Goal: Answer question/provide support: Answer question/provide support

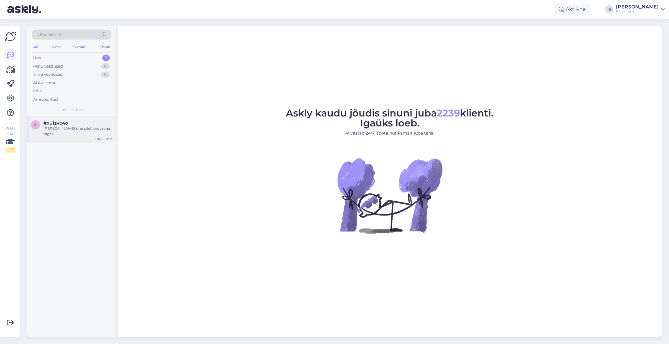
click at [62, 128] on div "[PERSON_NAME] ühe pileti eest raha tagasi." at bounding box center [77, 131] width 69 height 11
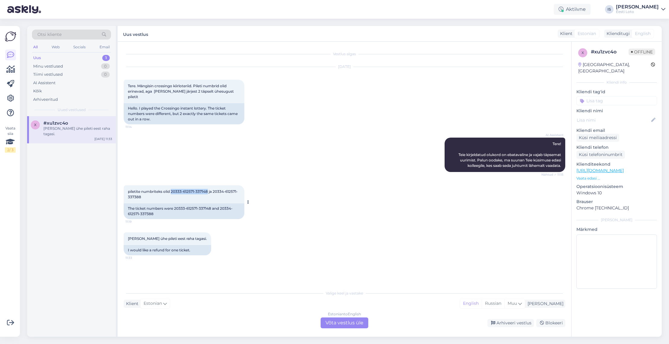
drag, startPoint x: 209, startPoint y: 186, endPoint x: 171, endPoint y: 186, distance: 37.4
click at [171, 189] on span "piletite numbriteks olid 20333-612571-337148 ja 20334-612571-337388" at bounding box center [183, 194] width 110 height 10
copy span "20333-612571-337148"
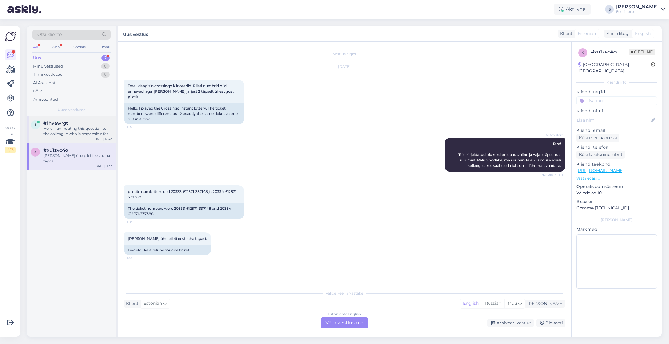
click at [86, 129] on div "Hello, I am routing this question to the colleague who is responsible for this …" at bounding box center [77, 131] width 69 height 11
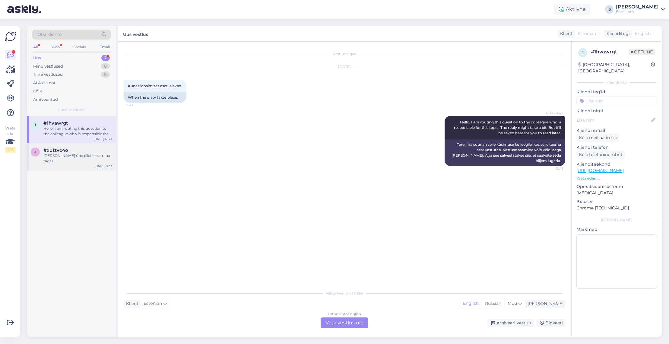
click at [82, 158] on div "x #xu1zvc4o Soovin ühe pileti eest raha tagasi. Aug 12 11:33" at bounding box center [71, 156] width 89 height 27
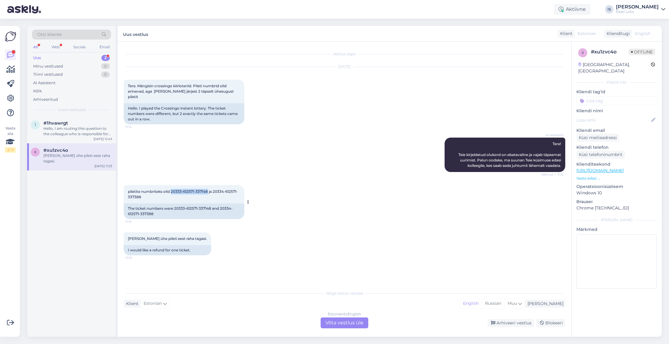
drag, startPoint x: 172, startPoint y: 185, endPoint x: 209, endPoint y: 185, distance: 36.5
click at [209, 189] on span "piletite numbriteks olid 20333-612571-337148 ja 20334-612571-337388" at bounding box center [183, 194] width 110 height 10
copy span "20333-612571-337148"
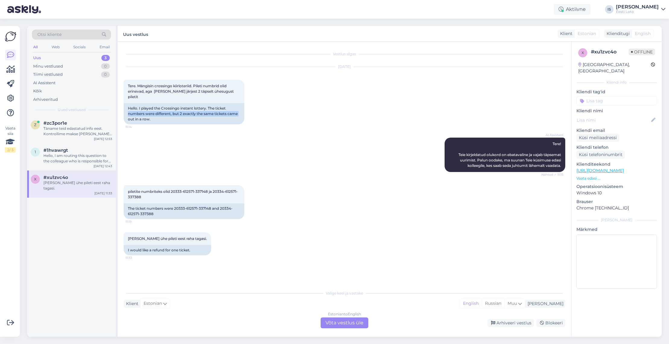
click at [277, 107] on div "Aug 12 2025 Tere. Mängisin crossingo kiirloteriid. Pileti numbrid olid erinevad…" at bounding box center [344, 95] width 441 height 71
click at [78, 132] on div "Täname teid edastatud info eest. Kontrollime makse üle ja suuname selle teie e-…" at bounding box center [77, 131] width 69 height 11
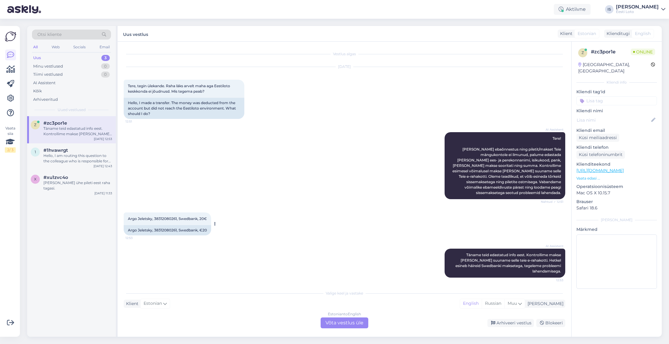
click at [165, 216] on span "Argo Jeletsky, 38312080261, Swedbank, 20€" at bounding box center [167, 218] width 79 height 5
copy span "38312080261"
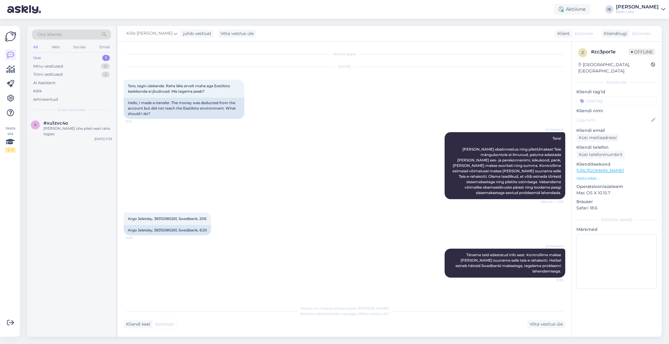
click at [619, 96] on input at bounding box center [616, 100] width 81 height 9
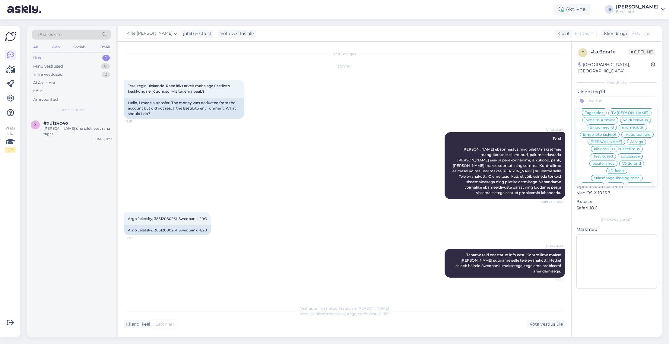
scroll to position [122, 0]
click at [620, 188] on span "E-rahakott" at bounding box center [617, 190] width 20 height 4
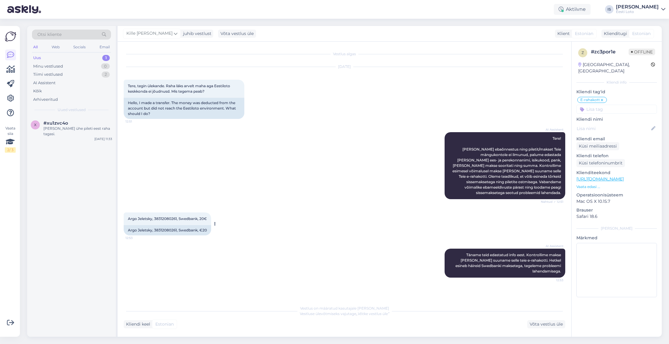
click at [164, 216] on span "Argo Jeletsky, 38312080261, Swedbank, 20€" at bounding box center [167, 218] width 79 height 5
copy span "38312080261"
click at [410, 107] on div "Aug 12 2025 Tere, tegin ülekande. Raha läks arvelt maha aga Eestiloto keskkonda…" at bounding box center [344, 92] width 441 height 65
click at [50, 75] on div "Tiimi vestlused" at bounding box center [48, 74] width 30 height 6
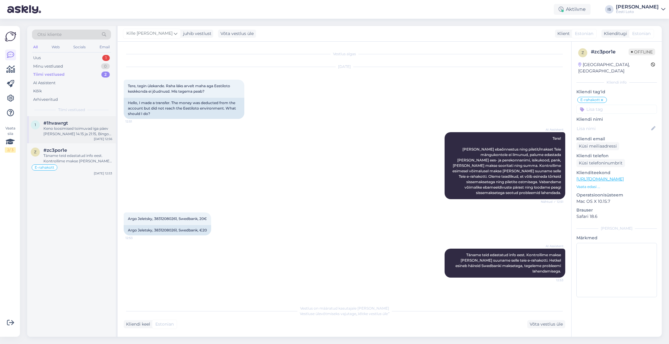
click at [76, 129] on div "Keno loosimised toimuvad iga päev kell 14:15 ja 21:15, Bingo loto ja Vikinglott…" at bounding box center [77, 131] width 69 height 11
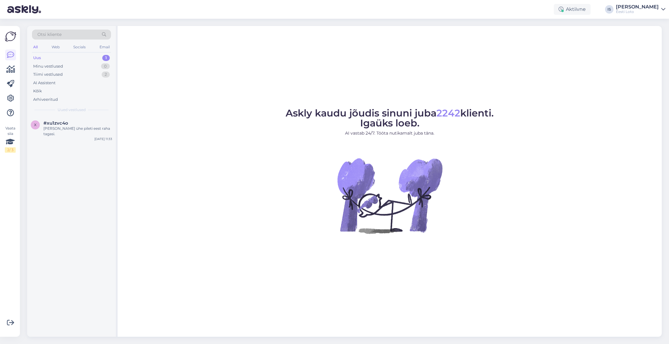
click at [50, 58] on div "Uus 1" at bounding box center [71, 58] width 79 height 8
click at [59, 74] on div "Tiimi vestlused" at bounding box center [48, 74] width 30 height 6
click at [75, 160] on div "Täname teid edastatud info eest. Kontrollime makse üle ja suuname selle teie e-…" at bounding box center [77, 158] width 69 height 11
click at [45, 57] on div "Uus 1" at bounding box center [71, 58] width 79 height 8
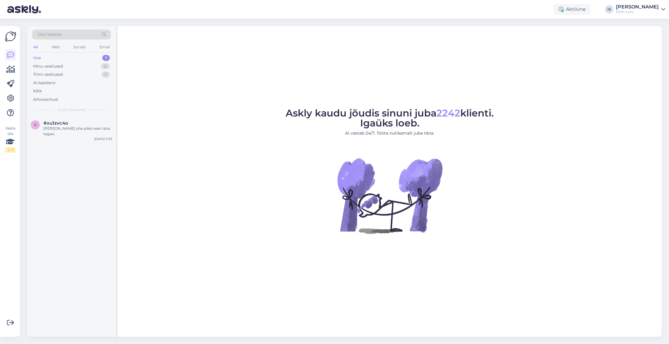
click at [58, 57] on div "Uus 1" at bounding box center [71, 58] width 79 height 8
click at [56, 74] on div "Tiimi vestlused" at bounding box center [48, 74] width 30 height 6
click at [58, 71] on div "Tiimi vestlused 2" at bounding box center [71, 74] width 79 height 8
click at [71, 156] on div "Täname teid edastatud info eest. Kontrollime makse üle ja suuname selle teie e-…" at bounding box center [77, 158] width 69 height 11
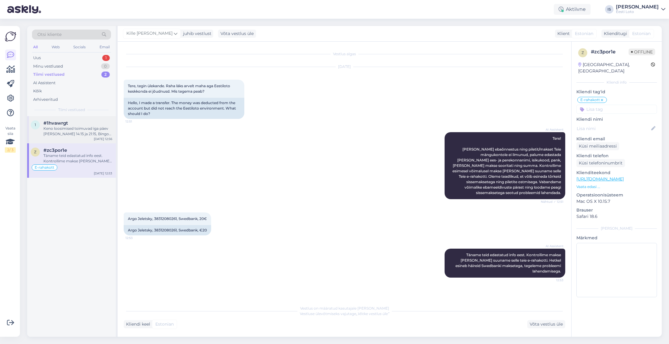
click at [79, 131] on div "Keno loosimised toimuvad iga päev kell 14:15 ja 21:15, Bingo loto ja Vikinglott…" at bounding box center [77, 131] width 69 height 11
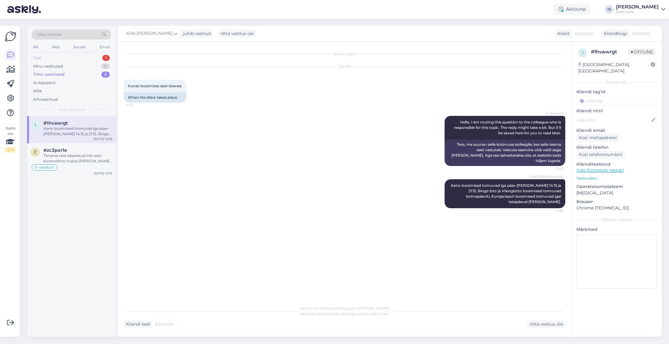
click at [63, 59] on div "Uus 1" at bounding box center [71, 58] width 79 height 8
click at [62, 124] on span "#xu1zvc4o" at bounding box center [55, 122] width 25 height 5
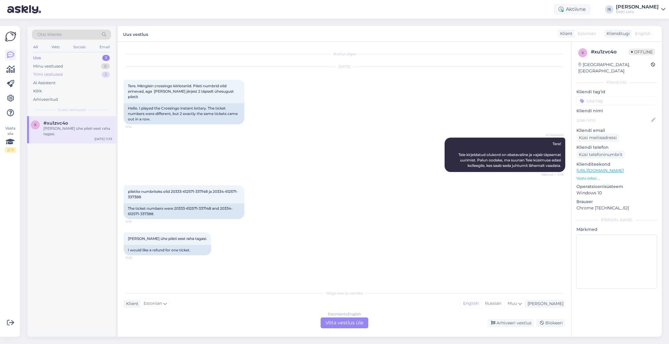
click at [54, 75] on div "Tiimi vestlused" at bounding box center [48, 74] width 30 height 6
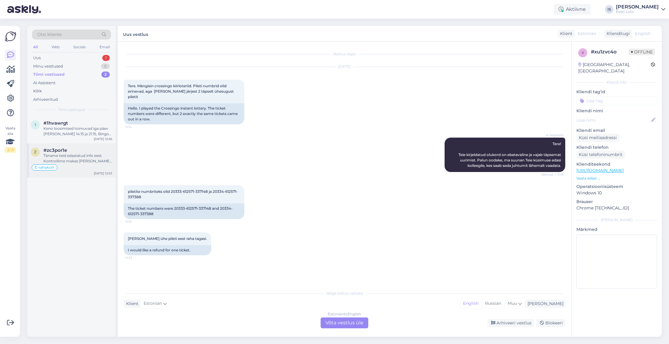
click at [78, 153] on div "Täname teid edastatud info eest. Kontrollime makse üle ja suuname selle teie e-…" at bounding box center [77, 158] width 69 height 11
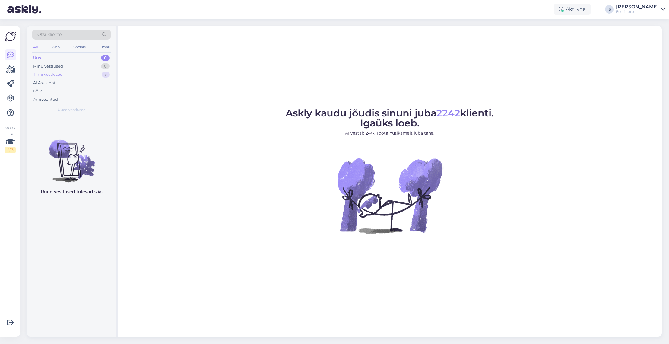
click at [55, 73] on div "Tiimi vestlused" at bounding box center [48, 74] width 30 height 6
click at [55, 73] on div "Tiimi vestlused" at bounding box center [48, 74] width 31 height 6
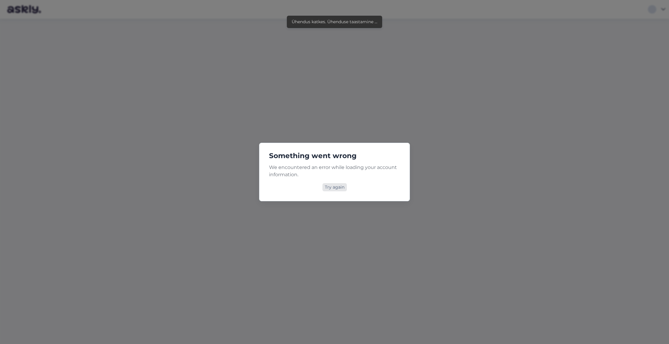
click at [332, 189] on div "Try again" at bounding box center [334, 187] width 24 height 8
